Goal: Find contact information: Obtain details needed to contact an individual or organization

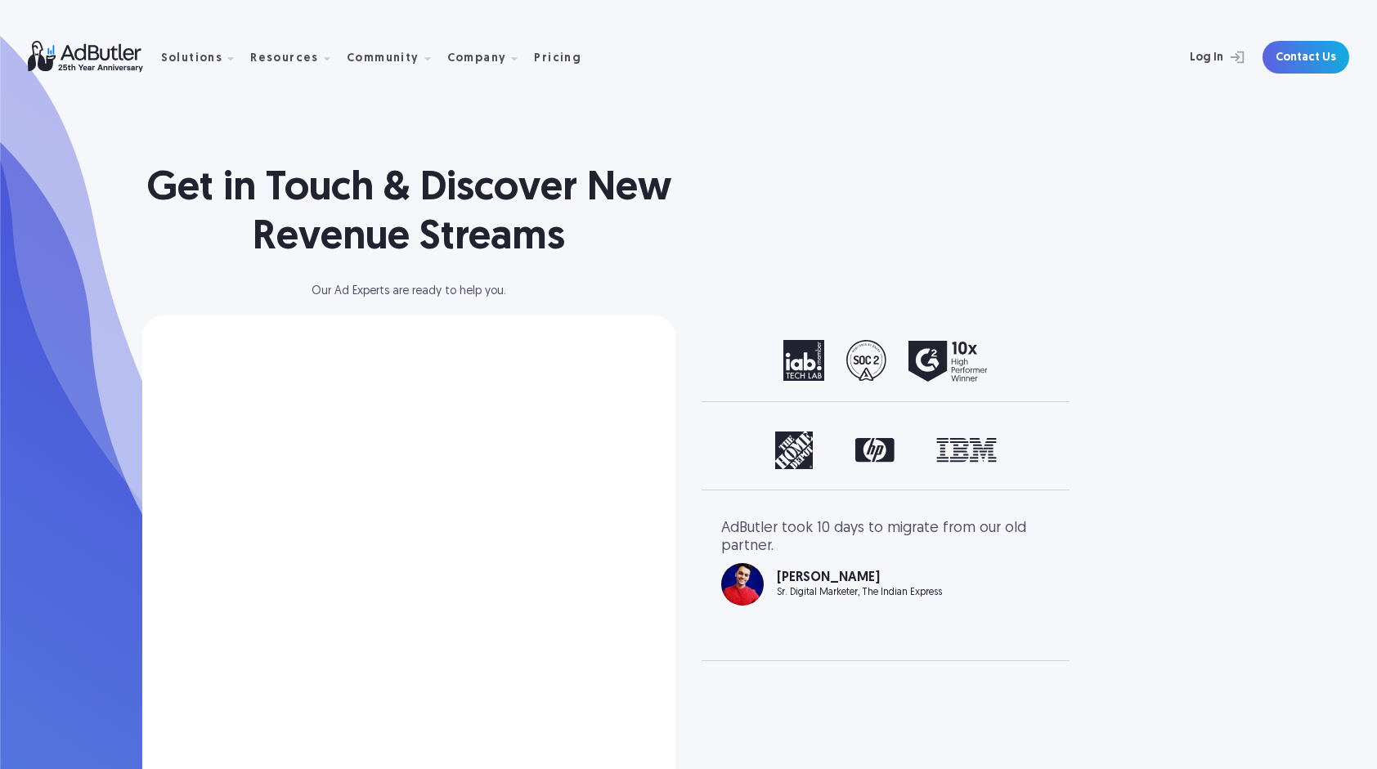
select select "North America"
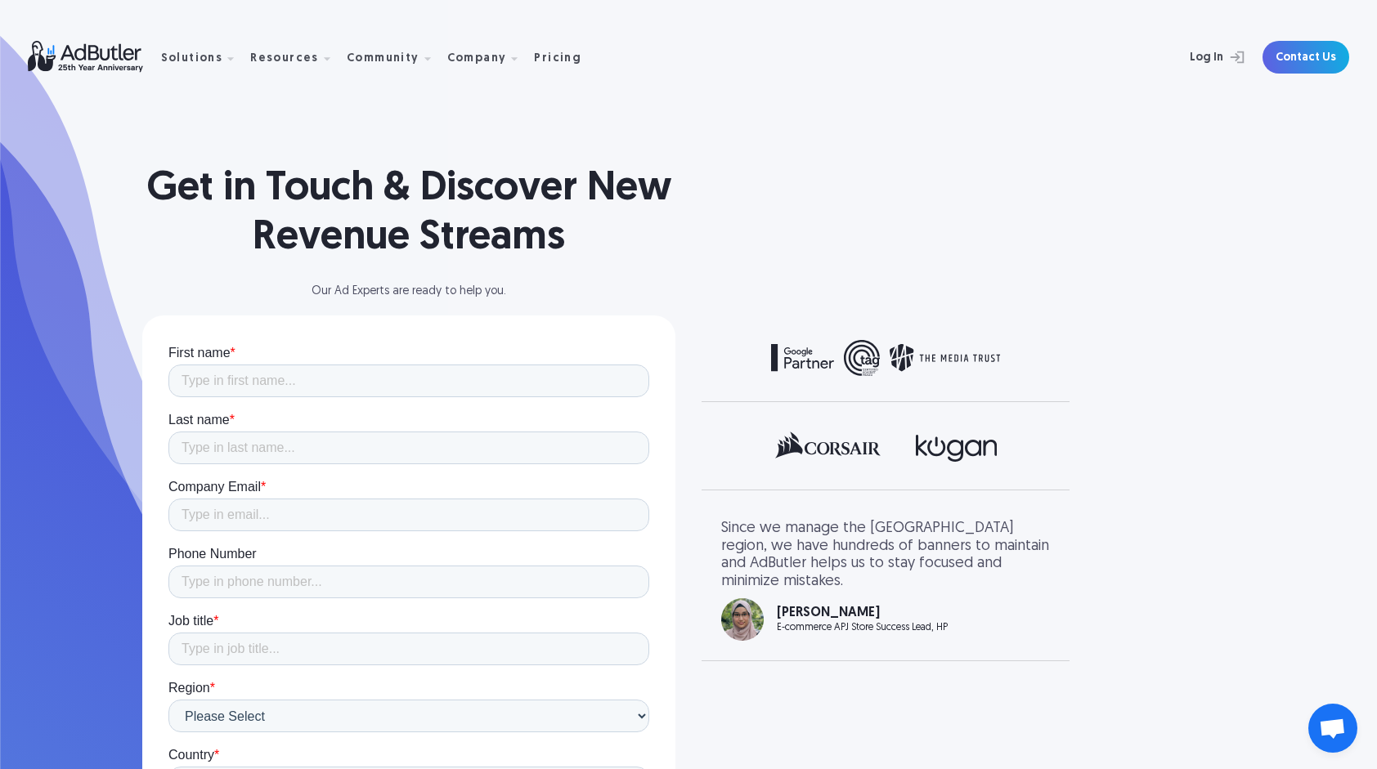
click at [400, 292] on div "Our Ad Experts are ready to help you." at bounding box center [408, 291] width 533 height 11
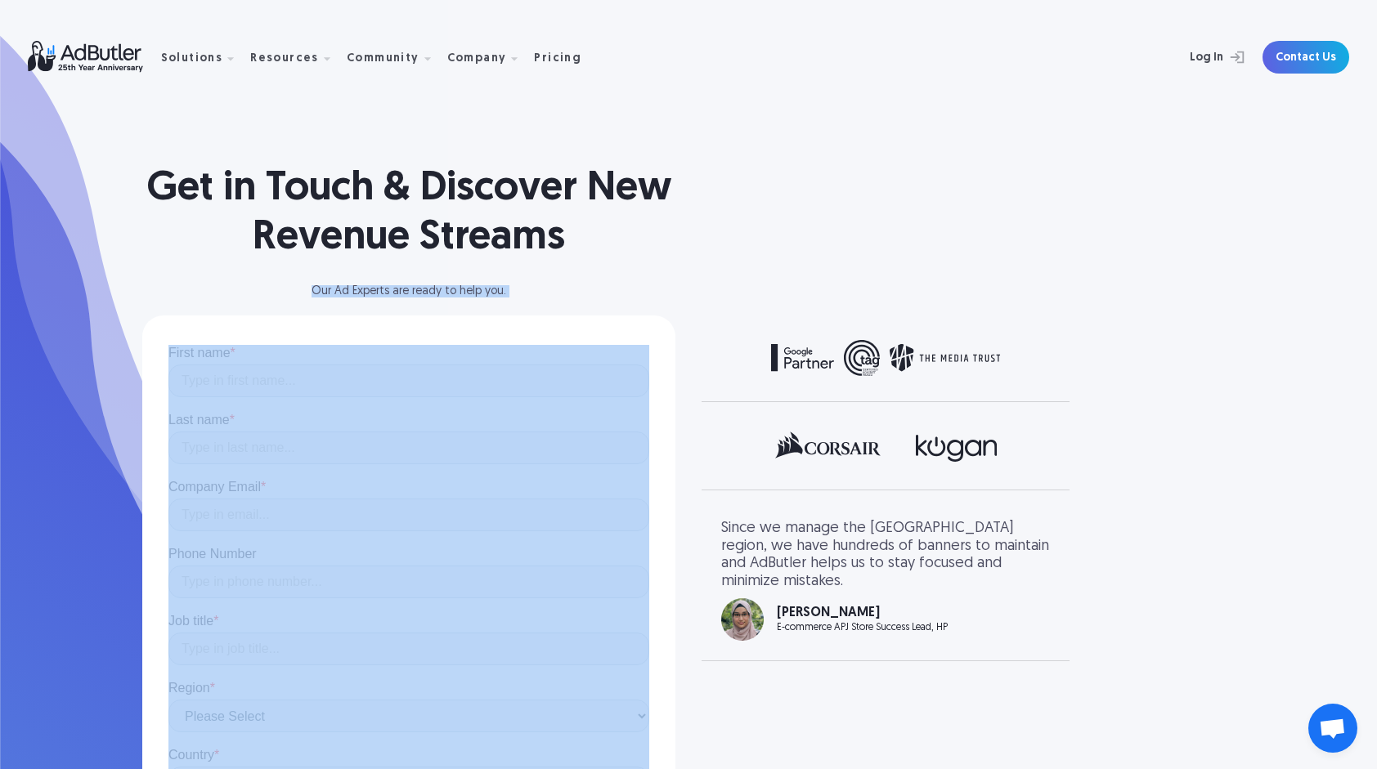
click at [400, 292] on div "Our Ad Experts are ready to help you." at bounding box center [408, 291] width 533 height 11
copy div "Our Ad Experts are ready to help you. First Name Last Name Company Email Compan…"
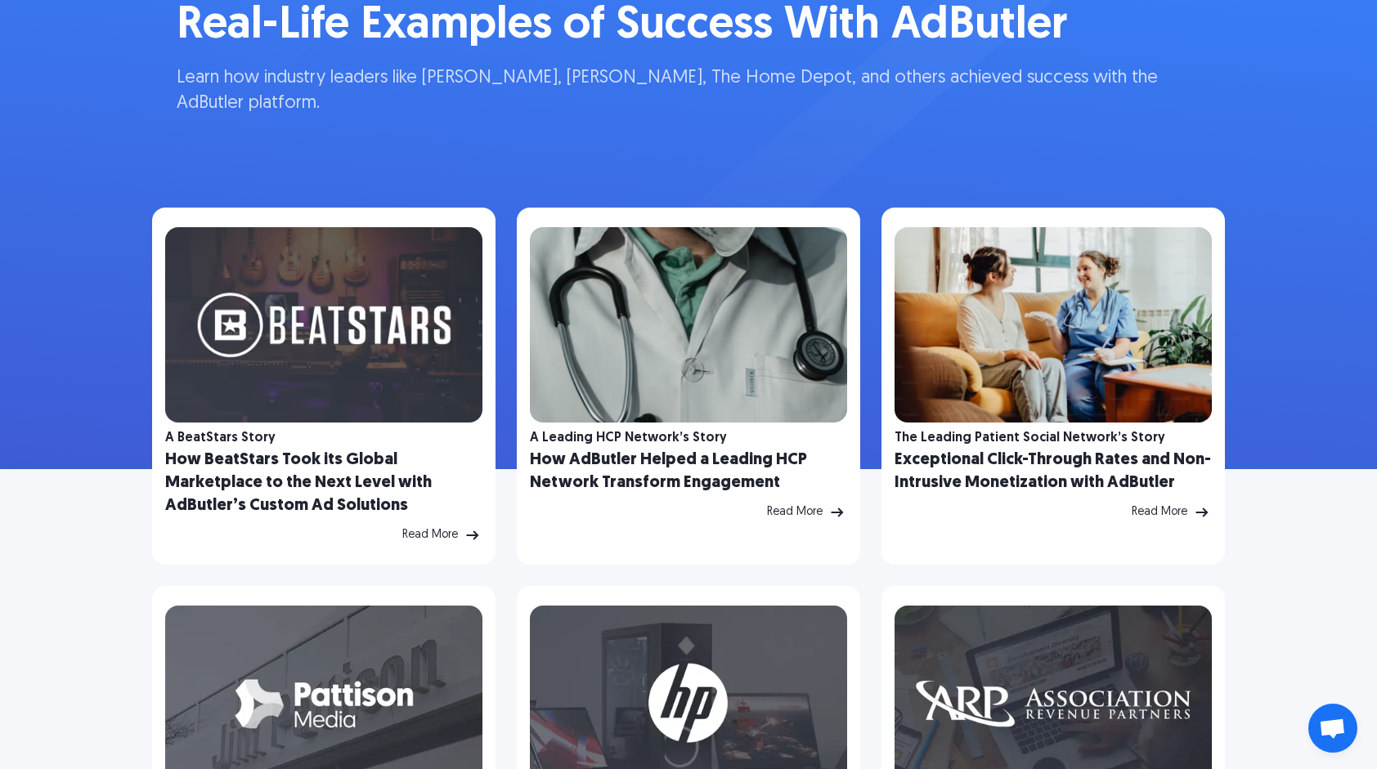
scroll to position [82, 0]
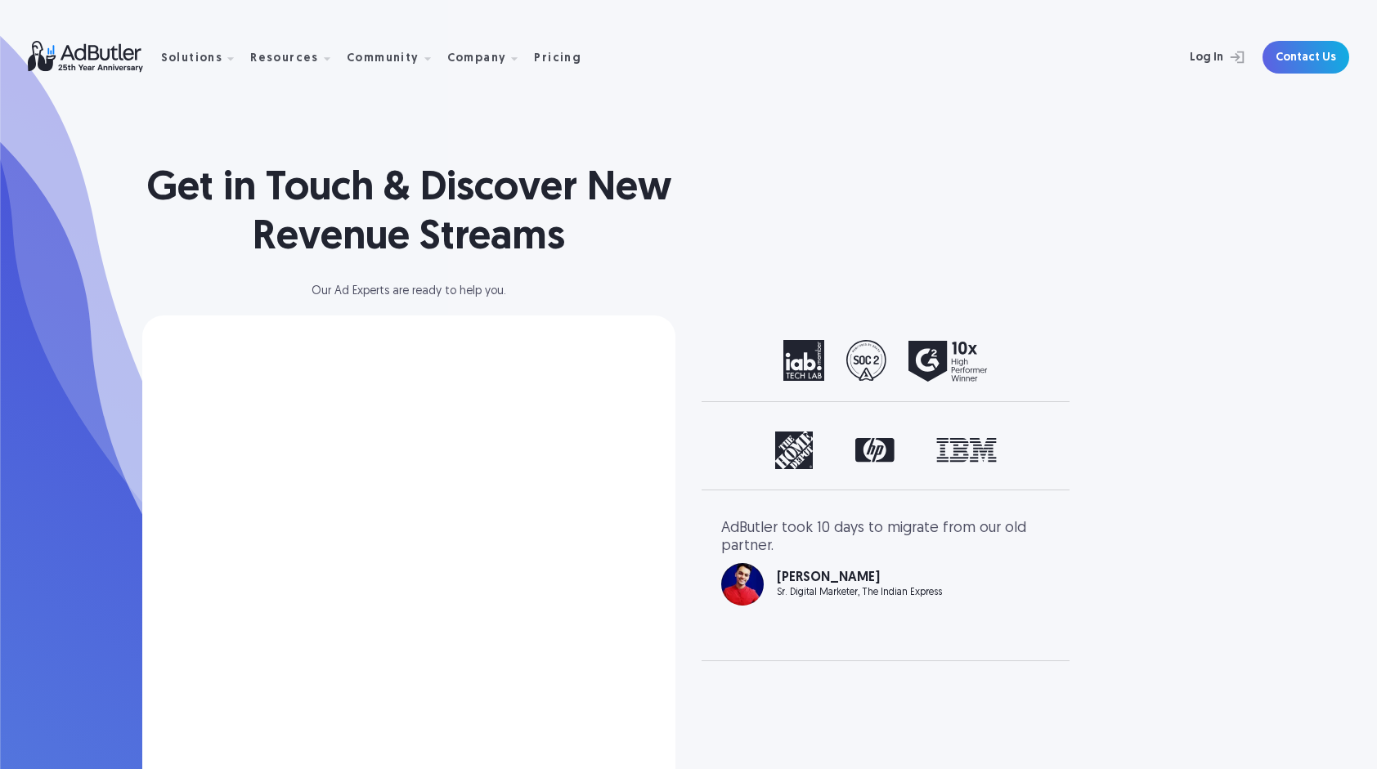
select select "[GEOGRAPHIC_DATA]"
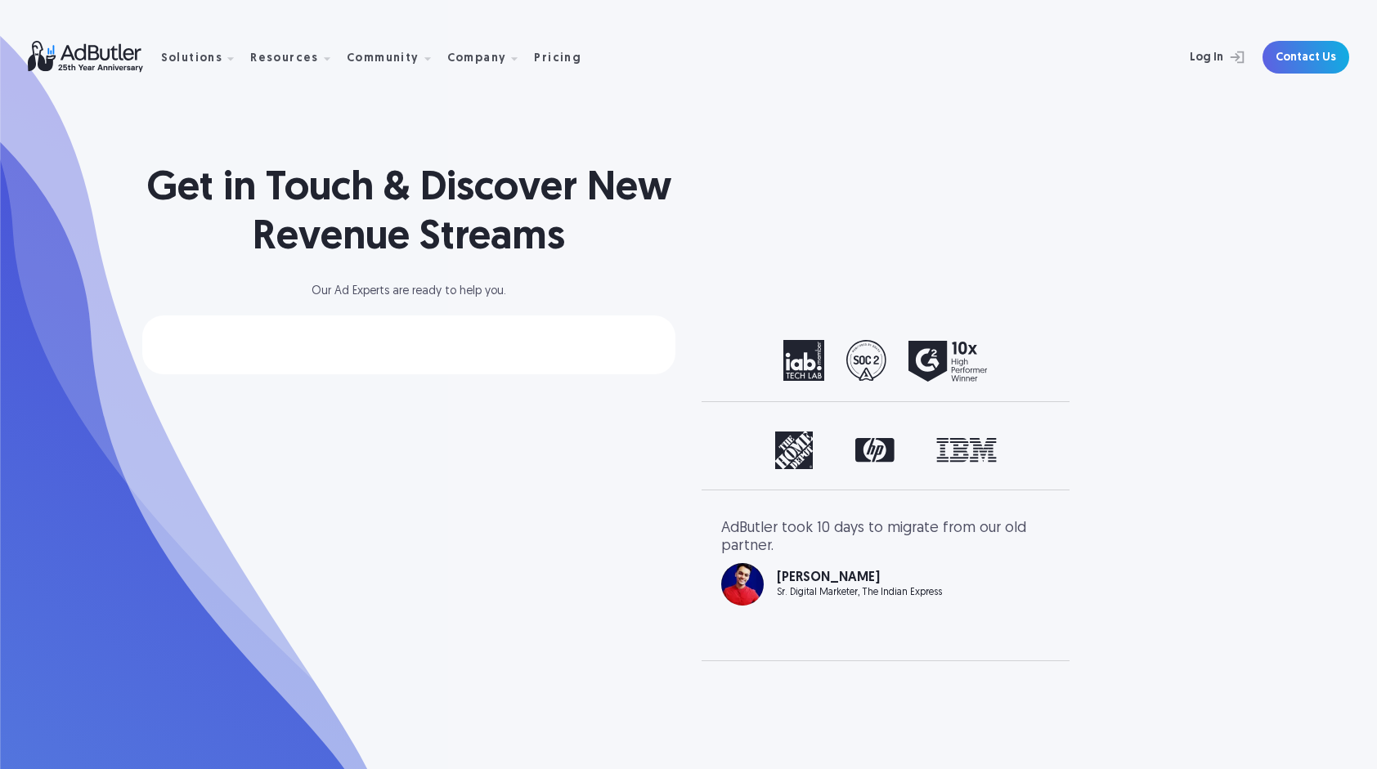
select select "[GEOGRAPHIC_DATA]"
